Goal: Find specific page/section: Find specific page/section

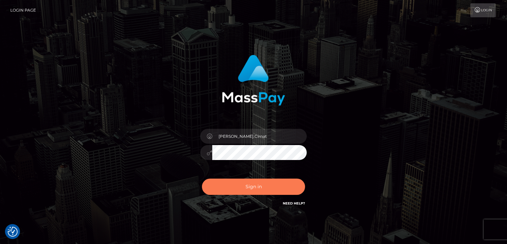
click at [254, 189] on button "Sign in" at bounding box center [253, 187] width 103 height 16
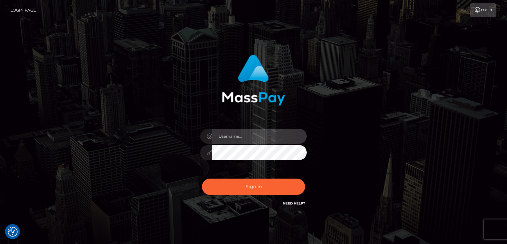
type input "[PERSON_NAME].Cirnat"
click at [306, 176] on div at bounding box center [247, 198] width 136 height 76
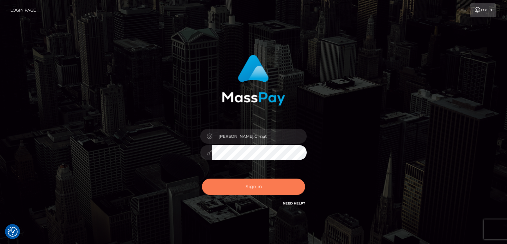
drag, startPoint x: 269, startPoint y: 185, endPoint x: 151, endPoint y: 142, distance: 125.2
click at [268, 185] on button "Sign in" at bounding box center [253, 187] width 103 height 16
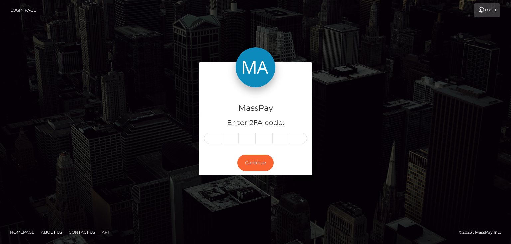
click at [213, 138] on input "text" at bounding box center [212, 138] width 17 height 11
type input "0"
type input "2"
type input "0"
type input "1"
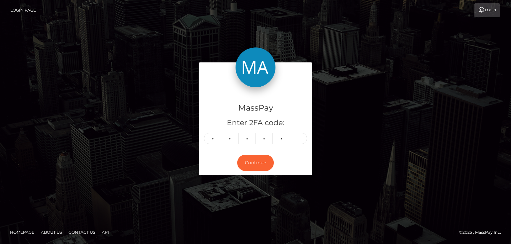
type input "5"
type input "8"
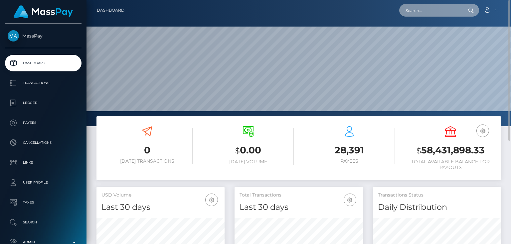
paste input "a907e0e9-bcd2-403b-be22-ec29a2531867"
click at [431, 7] on input "a907e0e9-bcd2-403b-be22-ec29a2531867" at bounding box center [430, 10] width 63 height 13
paste input "GCM Services FZCO"
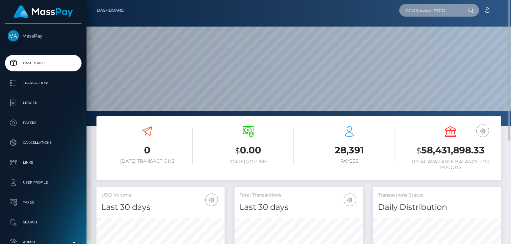
type input "GCM Services FZCO"
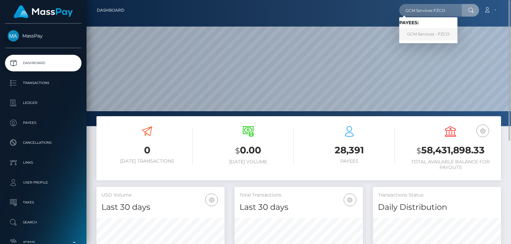
click at [418, 35] on link "GCM Services - FZCO" at bounding box center [428, 34] width 58 height 12
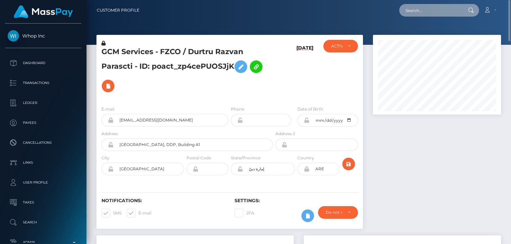
paste input "uLh4W537RVWRxM5LFMxauQ"
type input "uLh4W537RVWRxM5LFMxauQ"
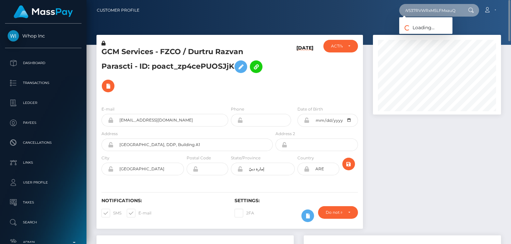
scroll to position [0, 0]
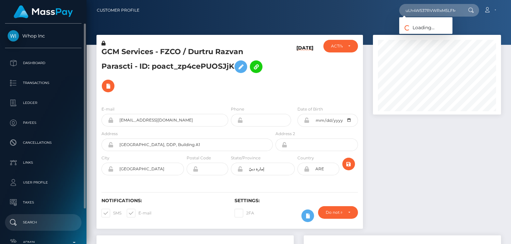
click at [40, 223] on p "Search" at bounding box center [43, 223] width 71 height 10
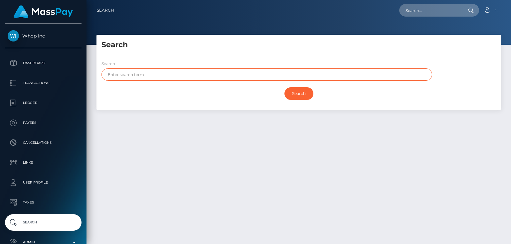
paste input "uLh4W537RVWRxM5LFMxauQ"
type input "uLh4W537RVWRxM5LFMxauQ"
click at [284, 87] on input "Search" at bounding box center [298, 93] width 29 height 13
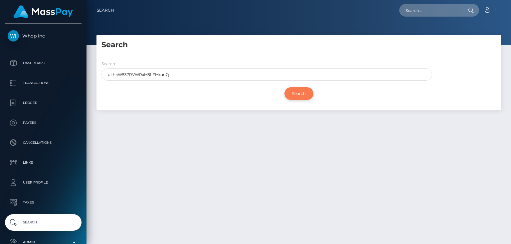
click at [298, 88] on input "Search" at bounding box center [298, 93] width 29 height 13
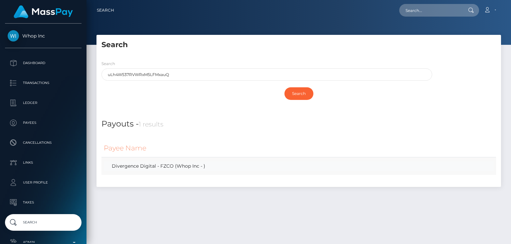
click at [181, 167] on link "Divergence Digital - FZCO (Whop Inc - )" at bounding box center [299, 167] width 390 height 10
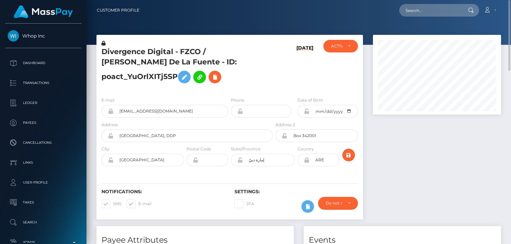
click at [452, 168] on div at bounding box center [437, 131] width 138 height 192
click at [238, 87] on h5 "Divergence Digital - FZCO / Alvaro Yates De La Fuente - ID: poact_YuOrlXITj5SP" at bounding box center [185, 67] width 168 height 40
drag, startPoint x: 508, startPoint y: 91, endPoint x: 511, endPoint y: 17, distance: 73.9
click at [511, 17] on div "Customer Profile Loading... Loading..." at bounding box center [298, 122] width 424 height 244
paste input "1334661292"
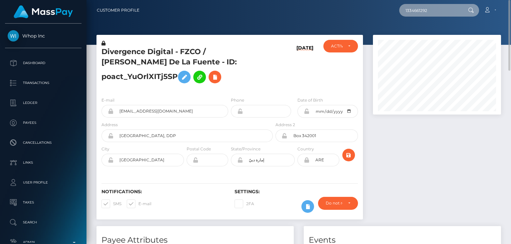
type input "1334661292"
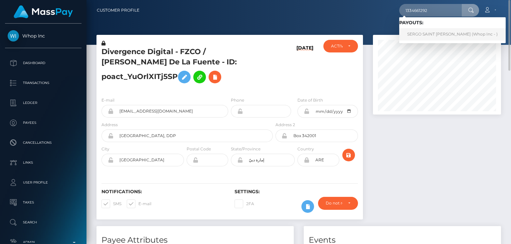
click at [419, 33] on link "SERGO SAINT JEAN (Whop Inc - )" at bounding box center [452, 34] width 106 height 12
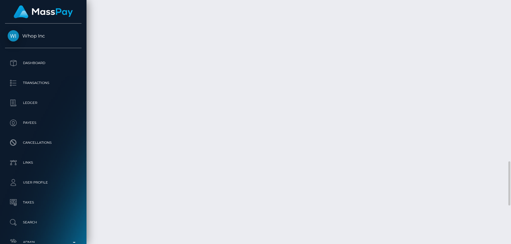
scroll to position [894, 0]
